Goal: Task Accomplishment & Management: Manage account settings

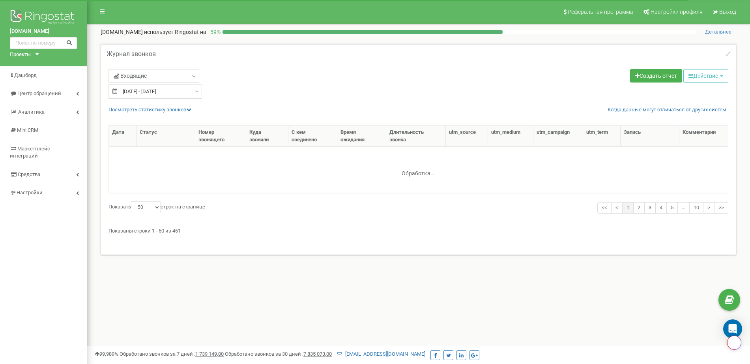
select select "50"
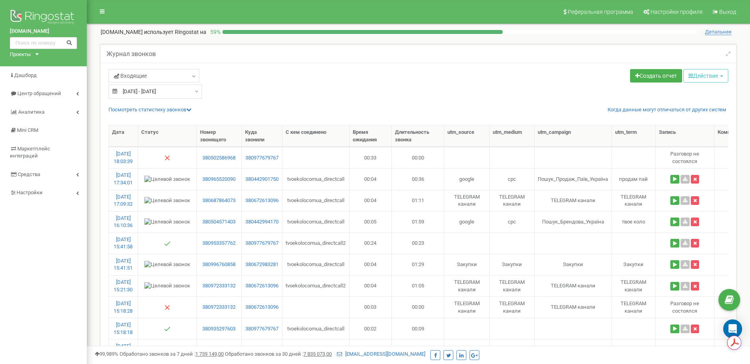
type input "[DATE]"
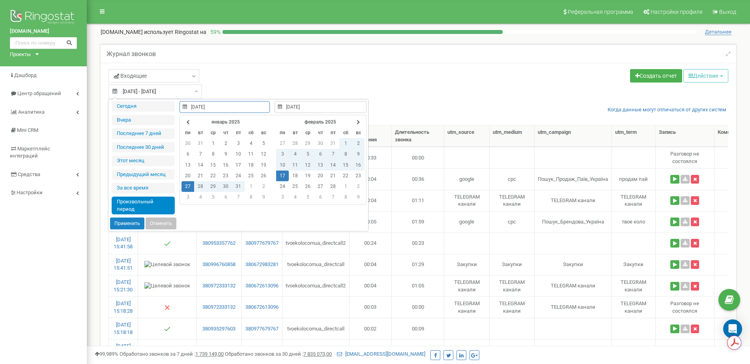
click at [183, 93] on input "[DATE] - [DATE]" at bounding box center [156, 91] width 94 height 14
type input "[DATE]"
click at [304, 178] on td "19" at bounding box center [308, 176] width 13 height 11
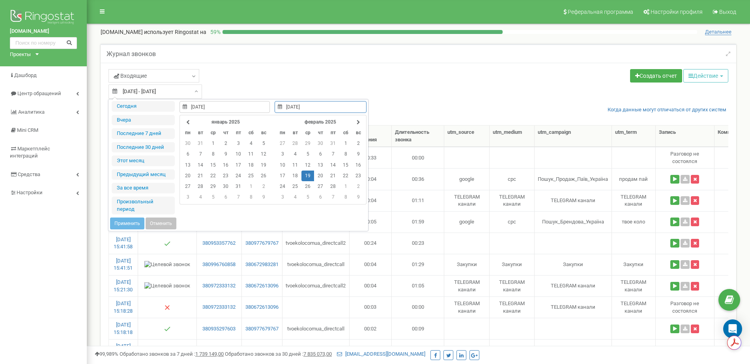
type input "[DATE]"
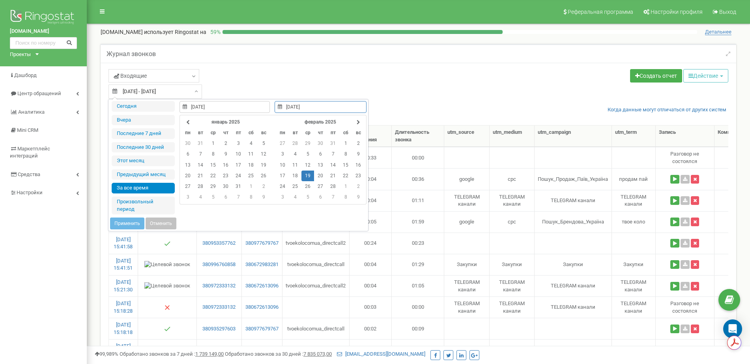
type input "[DATE]"
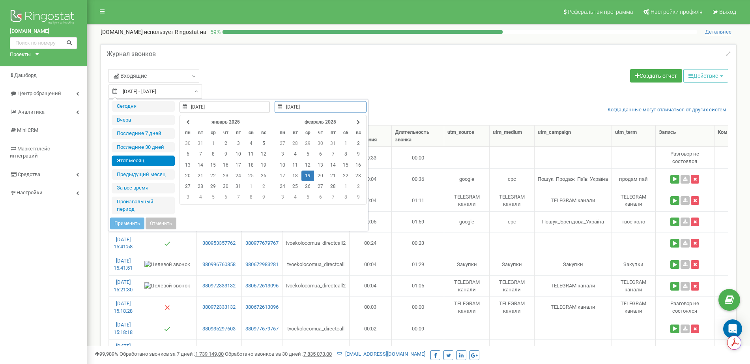
type input "[DATE]"
click at [146, 163] on li "Этот месяц" at bounding box center [143, 161] width 63 height 11
type input "[DATE] - [DATE]"
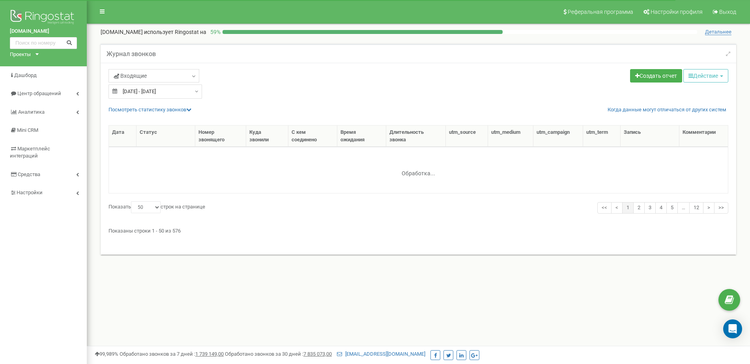
select select "50"
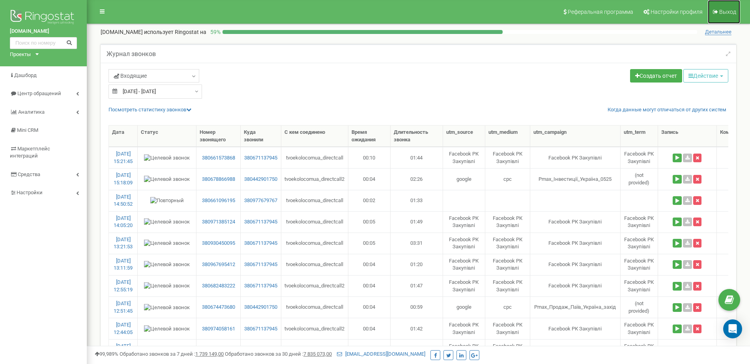
click at [726, 14] on span "Выход" at bounding box center [728, 12] width 17 height 6
